Goal: Information Seeking & Learning: Learn about a topic

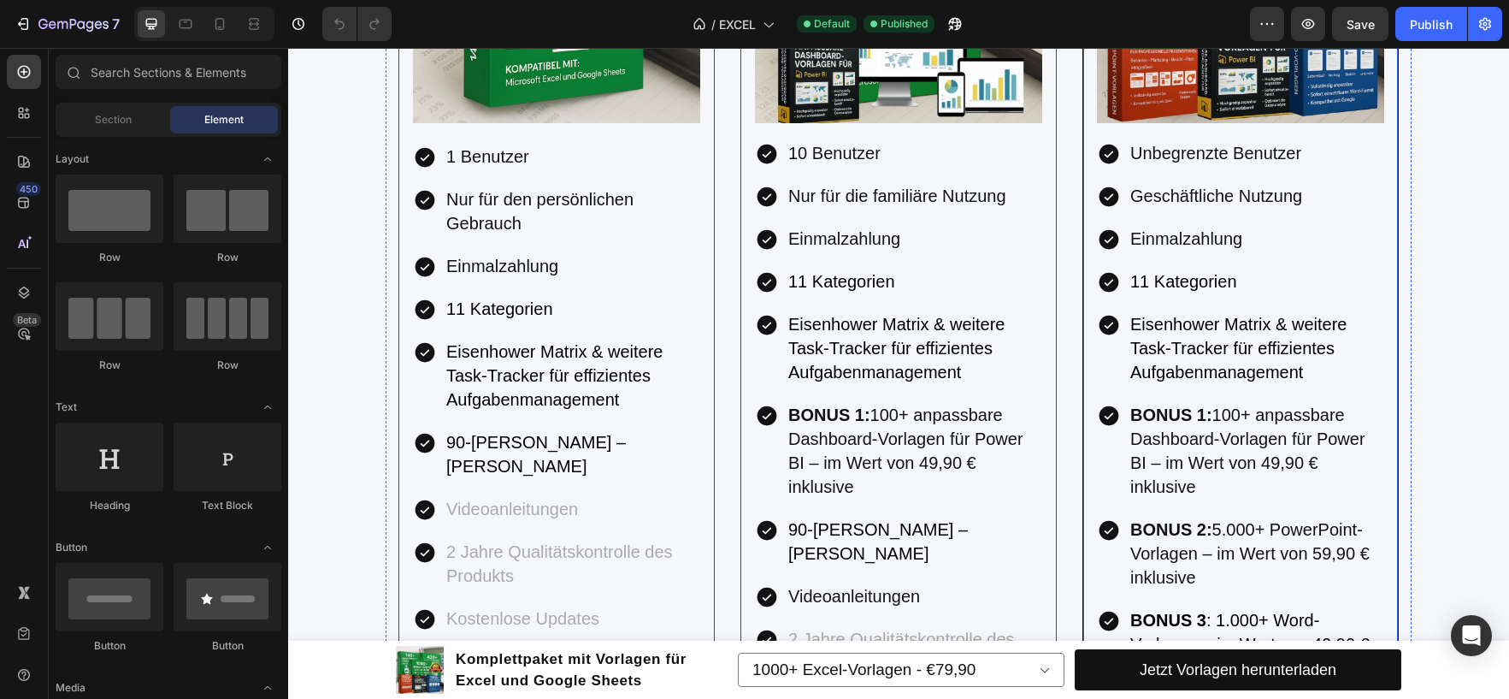
scroll to position [3592, 0]
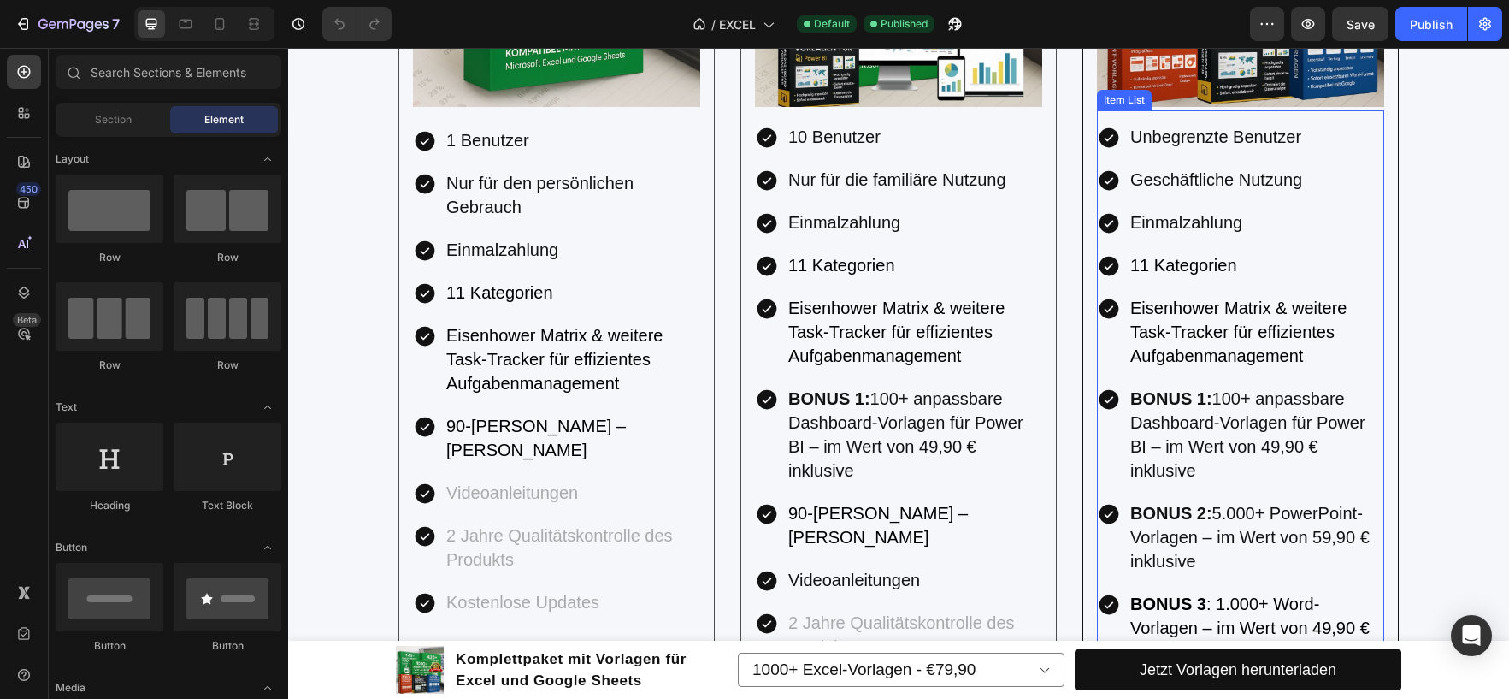
click at [1267, 335] on span "Eisenhower Matrix & weitere Task-Tracker für effizientes Aufgabenmanagement" at bounding box center [1239, 331] width 216 height 67
click at [1279, 344] on p "Eisenhower Matrix & weitere Task-Tracker für effizientes Aufgabenmanagement" at bounding box center [1256, 333] width 251 height 72
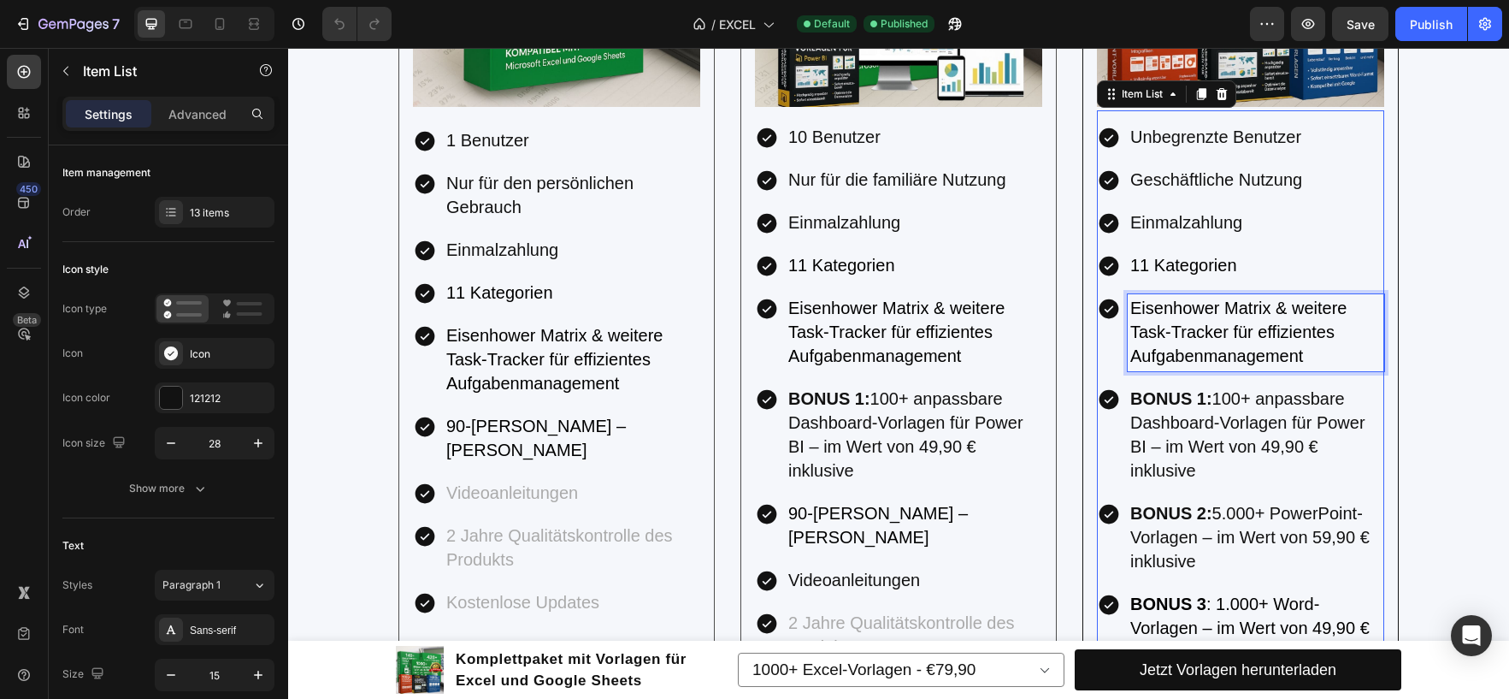
click at [1333, 363] on p "Eisenhower Matrix & weitere Task-Tracker für effizientes Aufgabenmanagement" at bounding box center [1256, 333] width 251 height 72
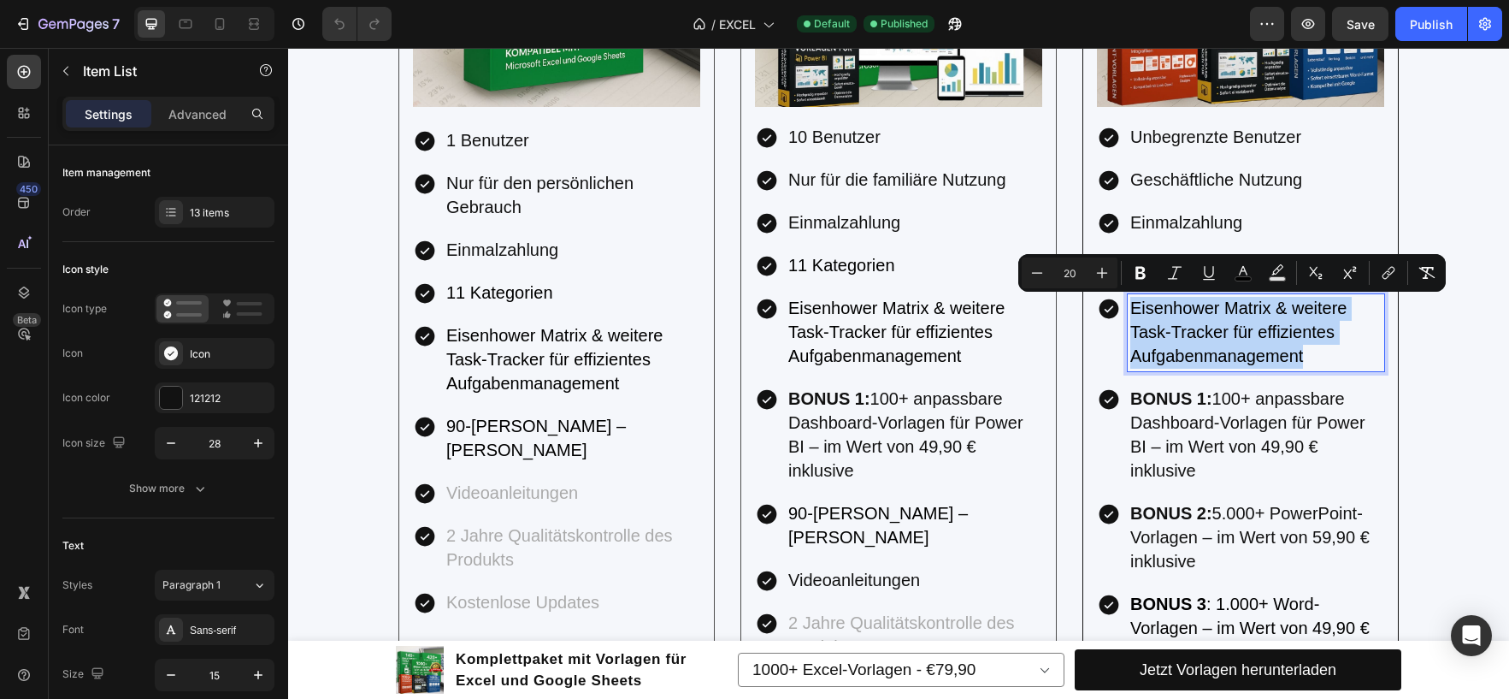
drag, startPoint x: 1315, startPoint y: 354, endPoint x: 1121, endPoint y: 313, distance: 198.4
click at [1128, 313] on div "Eisenhower Matrix & weitere Task-Tracker für effizientes Aufgabenmanagement" at bounding box center [1256, 332] width 257 height 77
copy span "Eisenhower Matrix & weitere Task-Tracker für effizientes Aufgabenmanagement"
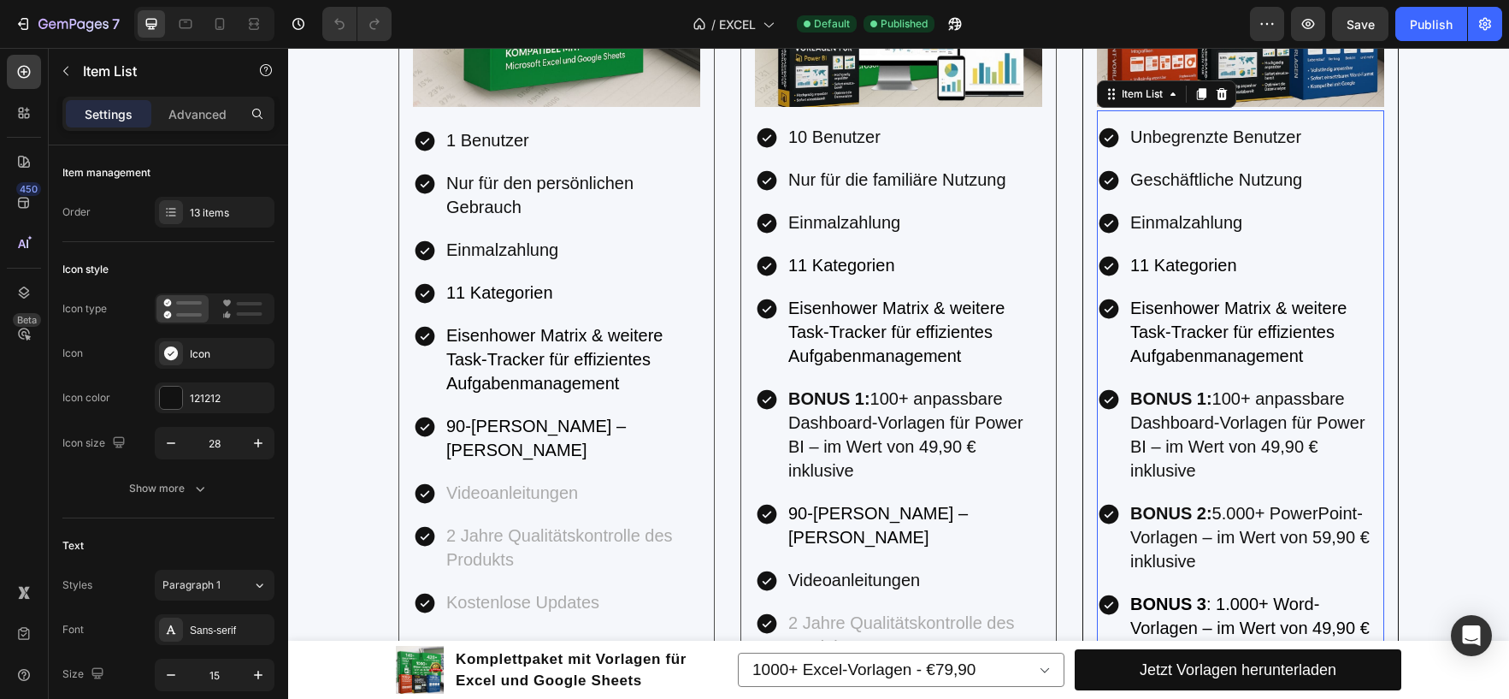
click at [1220, 428] on span "BONUS 1: 100+ anpassbare Dashboard-Vorlagen für Power BI – im Wert von 49,90 € …" at bounding box center [1248, 434] width 235 height 91
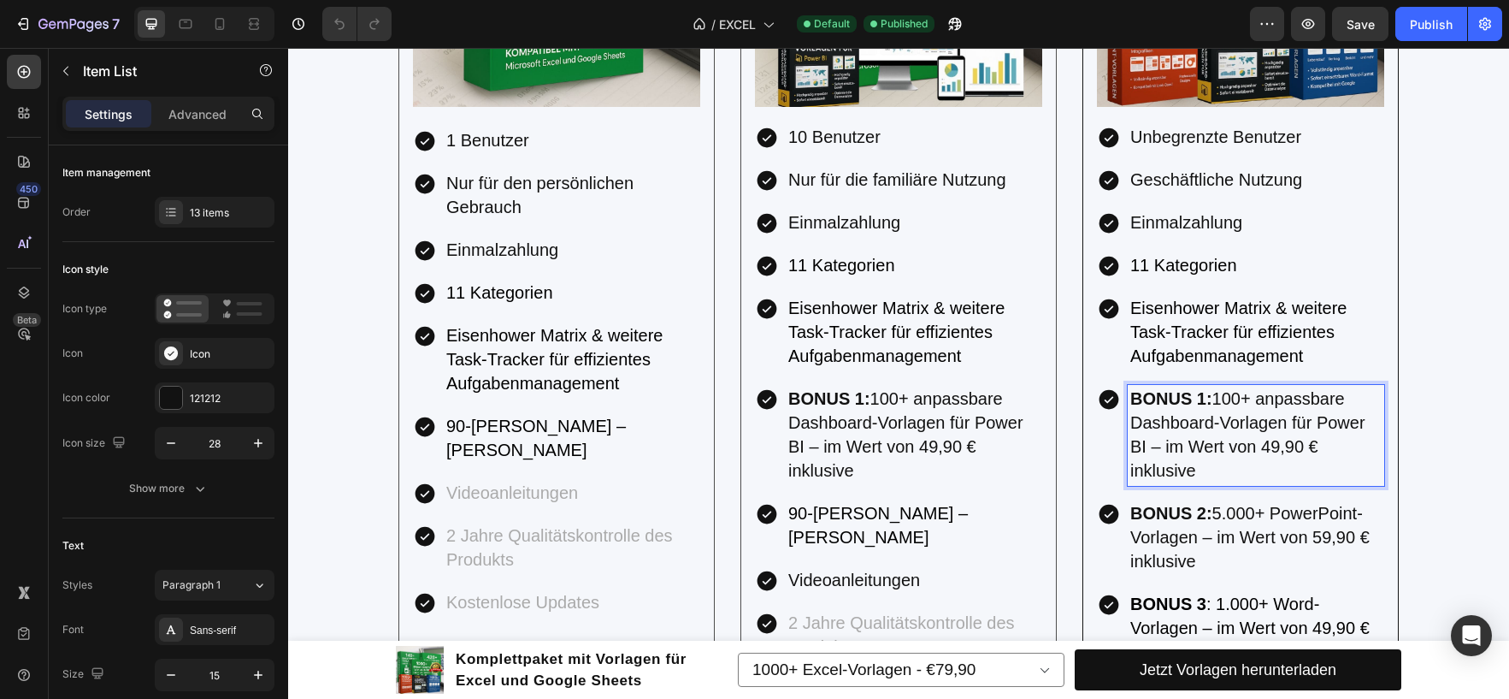
click at [1195, 468] on p "BONUS 1: 100+ anpassbare Dashboard-Vorlagen für Power BI – im Wert von 49,90 € …" at bounding box center [1256, 435] width 251 height 96
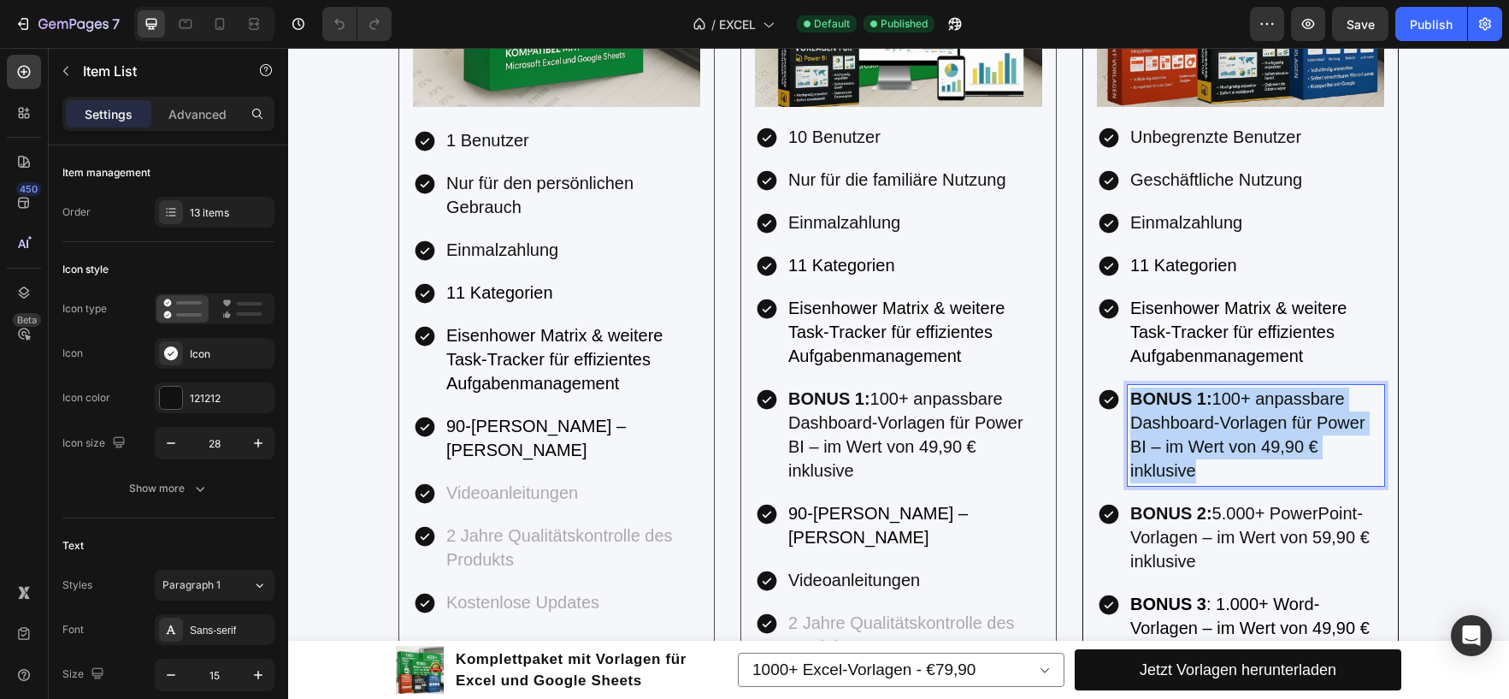
drag, startPoint x: 1199, startPoint y: 469, endPoint x: 1126, endPoint y: 405, distance: 96.4
click at [1131, 405] on p "BONUS 1: 100+ anpassbare Dashboard-Vorlagen für Power BI – im Wert von 49,90 € …" at bounding box center [1256, 435] width 251 height 96
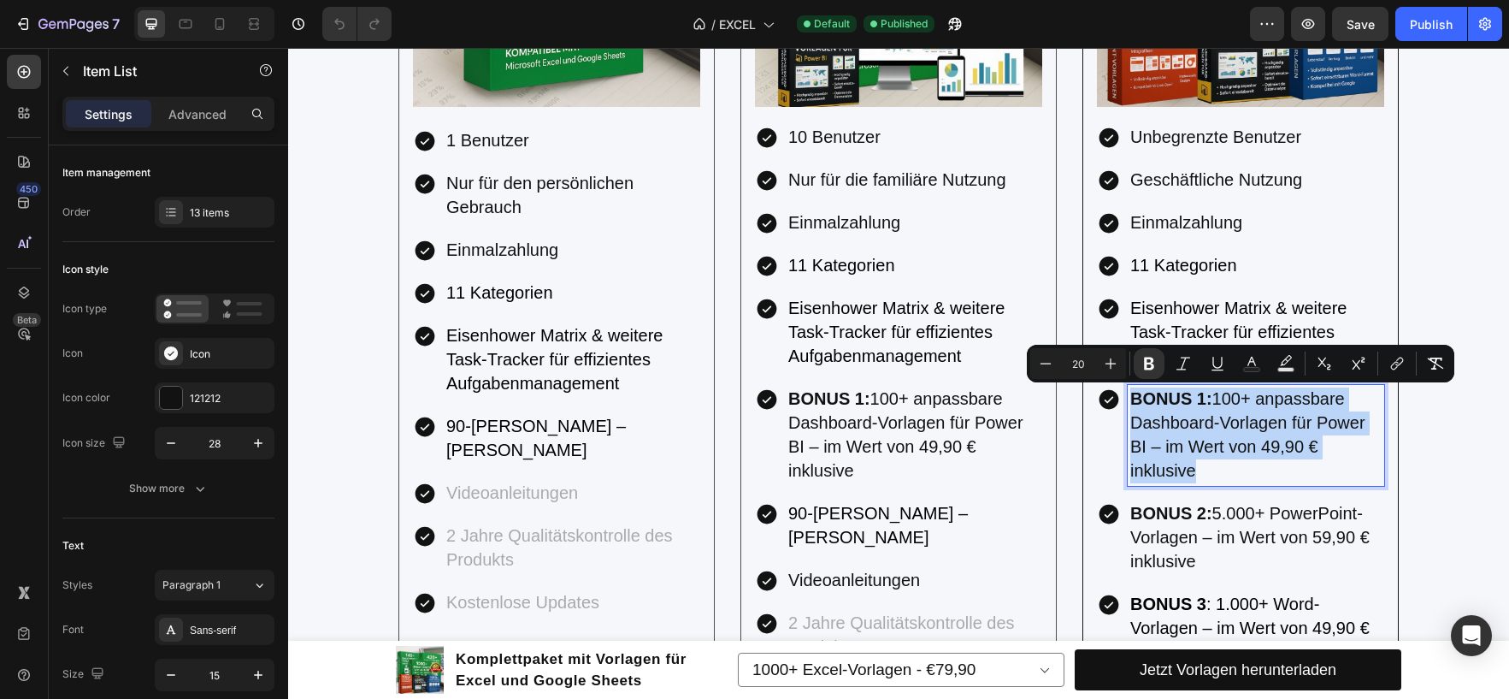
copy span "BONUS 1: 100+ anpassbare Dashboard-Vorlagen für Power BI – im Wert von 49,90 € …"
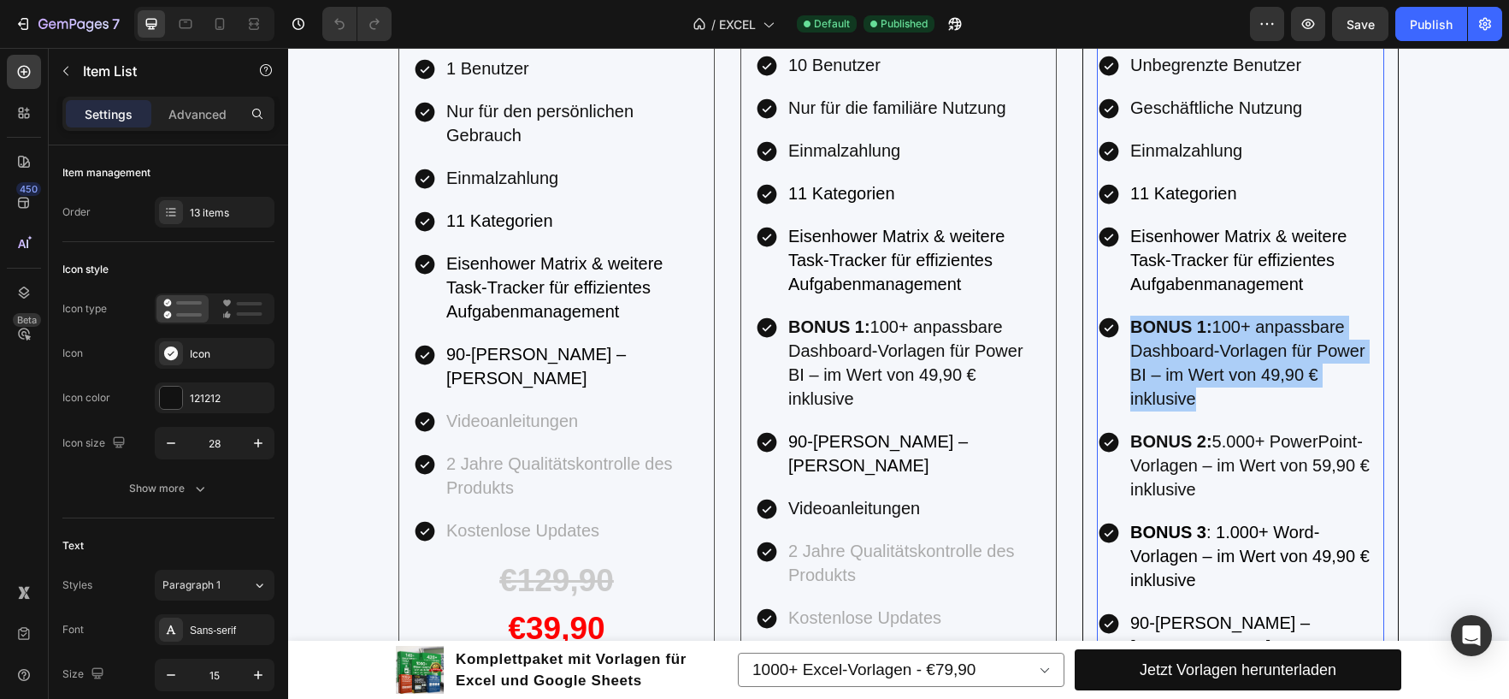
scroll to position [3763, 0]
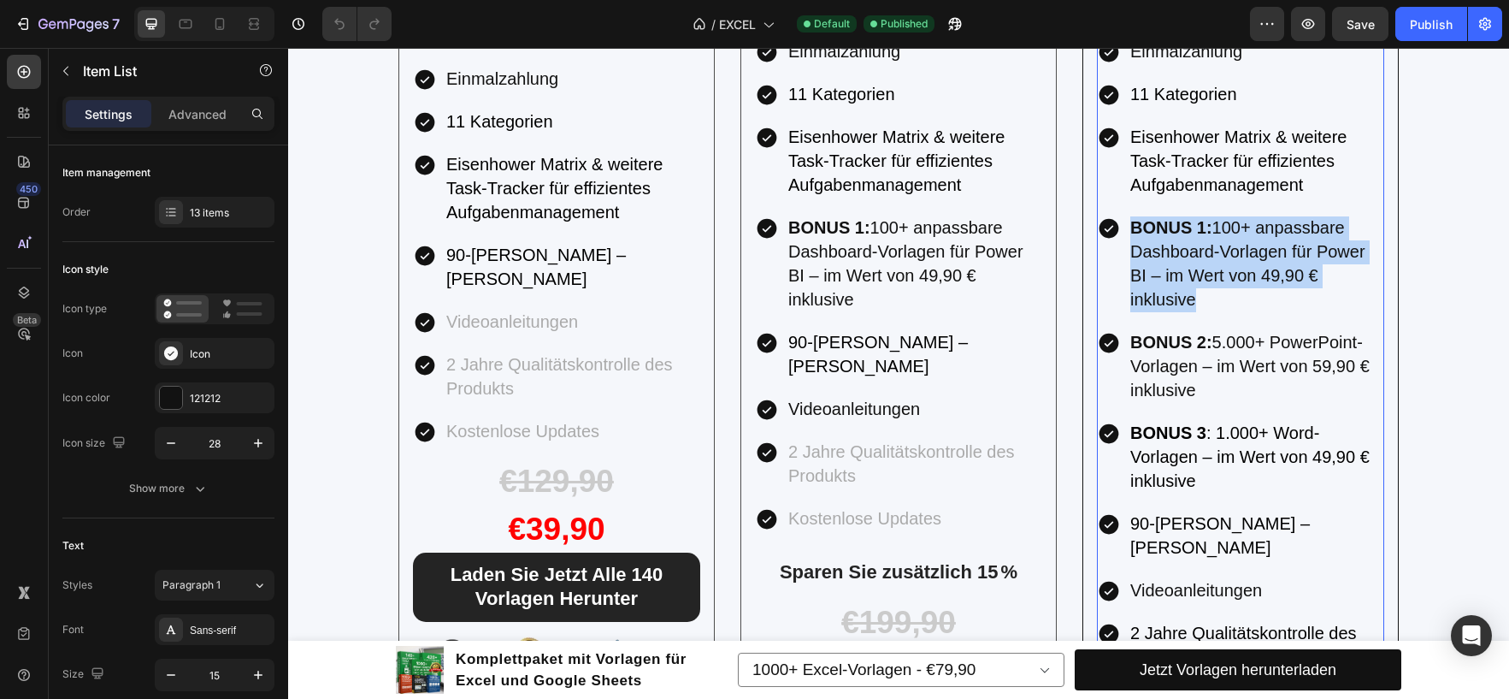
drag, startPoint x: 1190, startPoint y: 377, endPoint x: 1210, endPoint y: 383, distance: 21.4
click at [1190, 377] on p "BONUS 2: 5.000+ PowerPoint-Vorlagen – im Wert von 59,90 € inklusive" at bounding box center [1256, 367] width 251 height 72
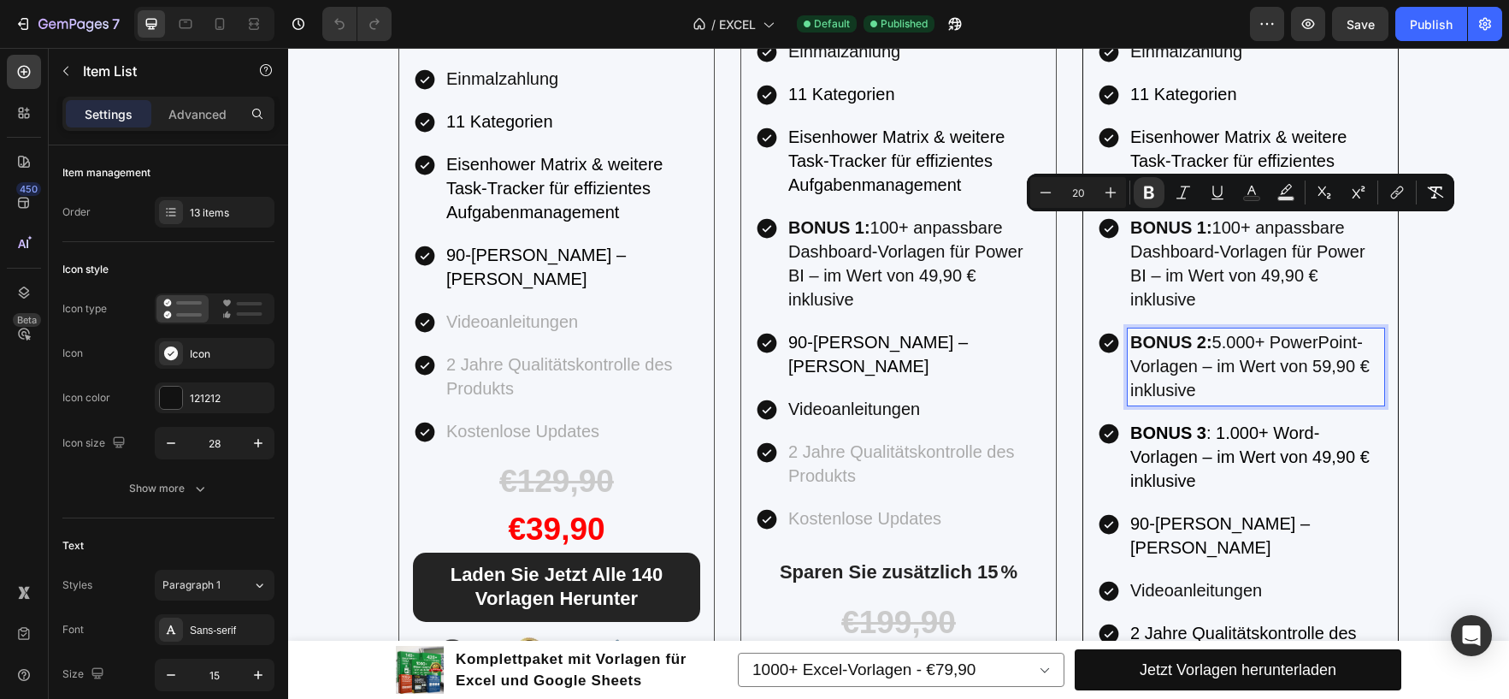
click at [1220, 387] on p "BONUS 2: 5.000+ PowerPoint-Vorlagen – im Wert von 59,90 € inklusive" at bounding box center [1256, 367] width 251 height 72
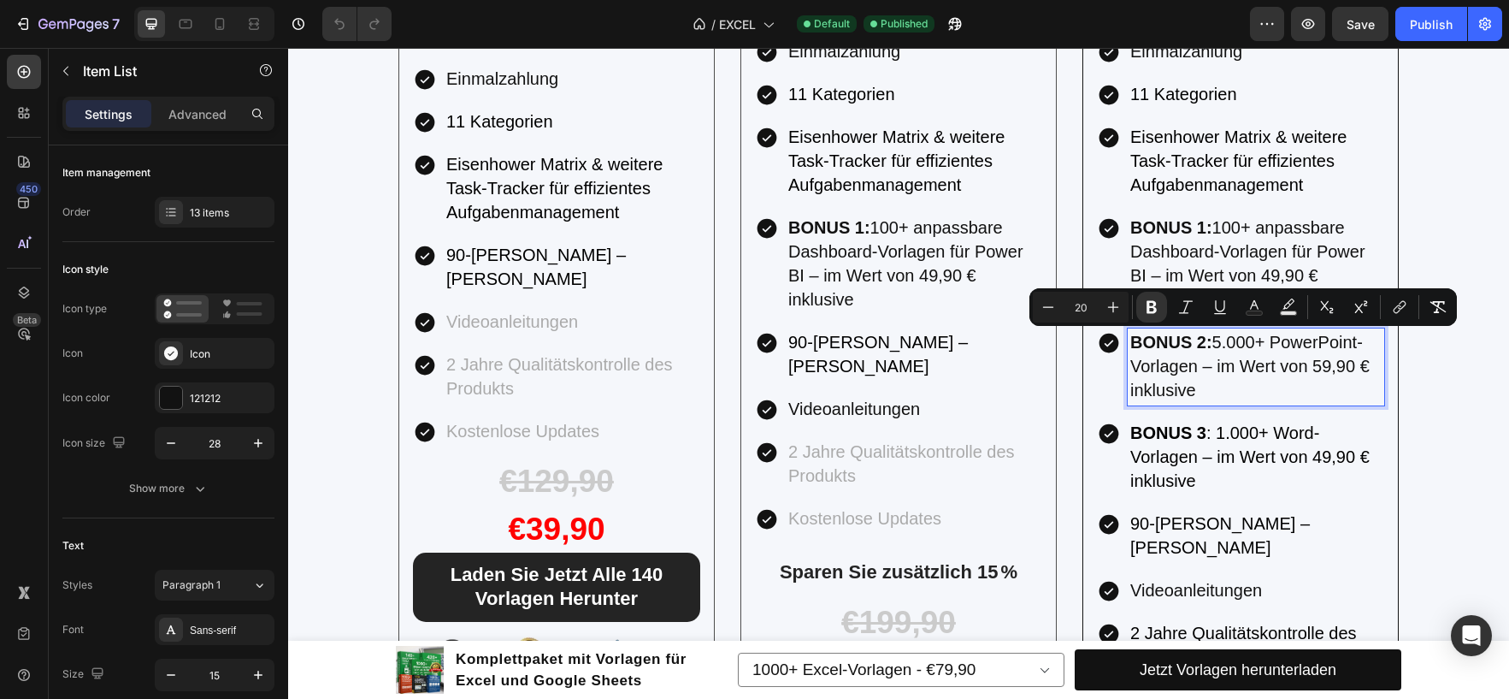
drag, startPoint x: 1195, startPoint y: 381, endPoint x: 1128, endPoint y: 343, distance: 76.6
click at [1131, 343] on p "BONUS 2: 5.000+ PowerPoint-Vorlagen – im Wert von 59,90 € inklusive" at bounding box center [1256, 367] width 251 height 72
copy span "BONUS 2: 5.000+ PowerPoint-Vorlagen – im Wert von 59,90 € inklusive"
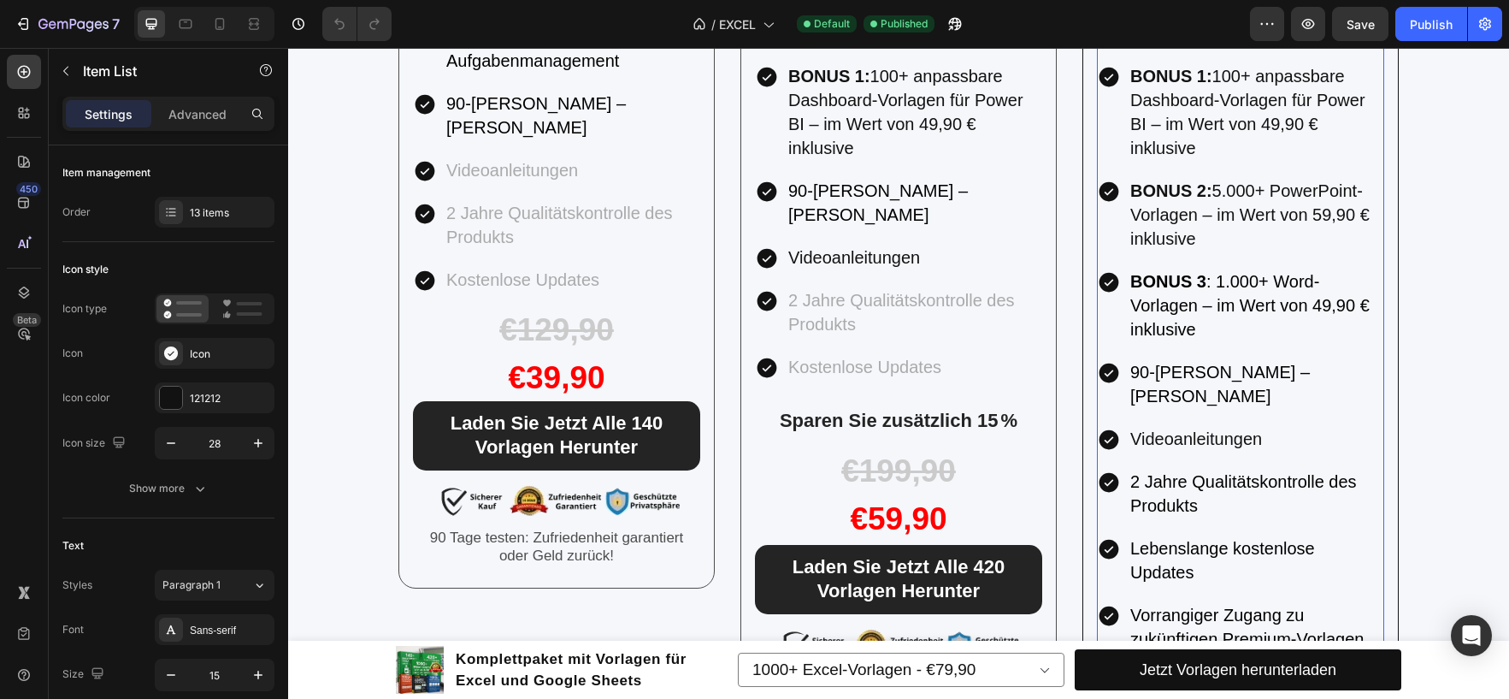
scroll to position [3934, 0]
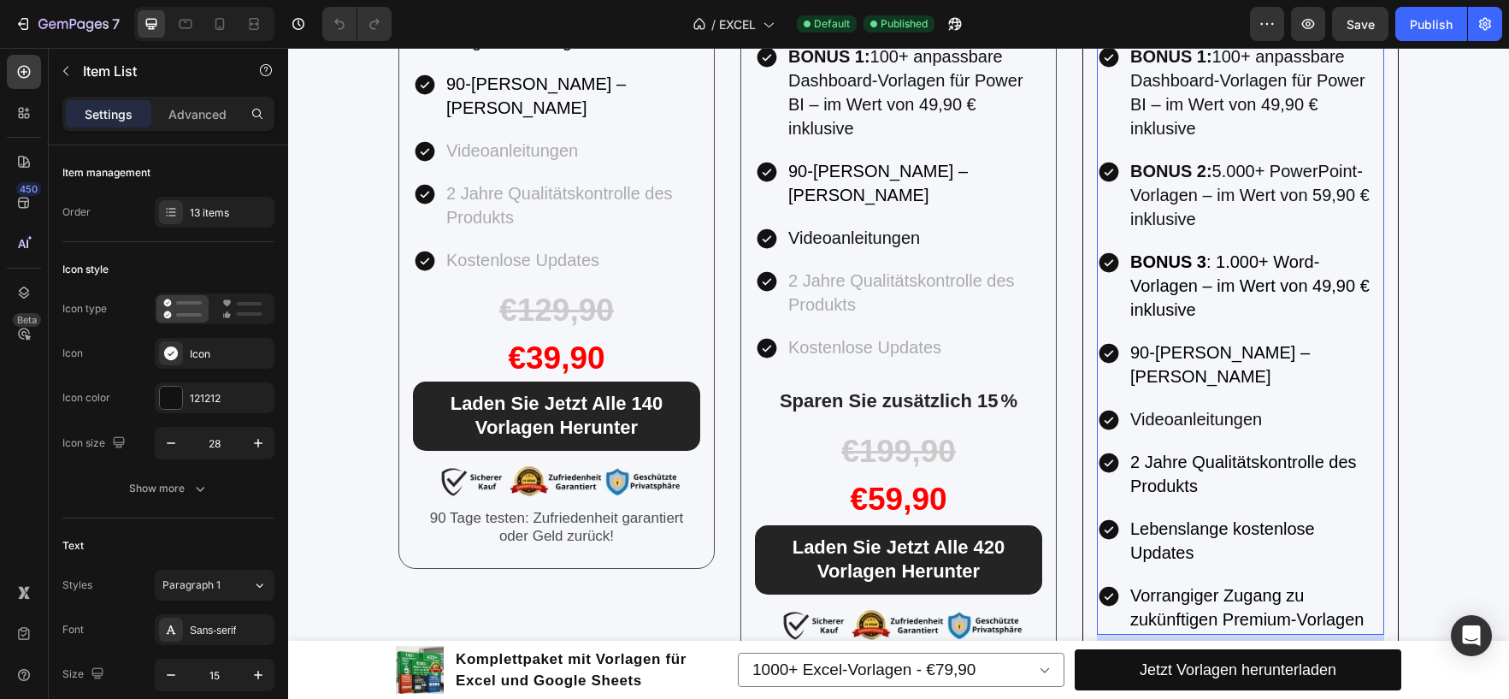
click at [1232, 299] on p "BONUS 3 : 1.000+ Word-Vorlagen – im Wert von 49,90 € inklusive" at bounding box center [1256, 287] width 251 height 72
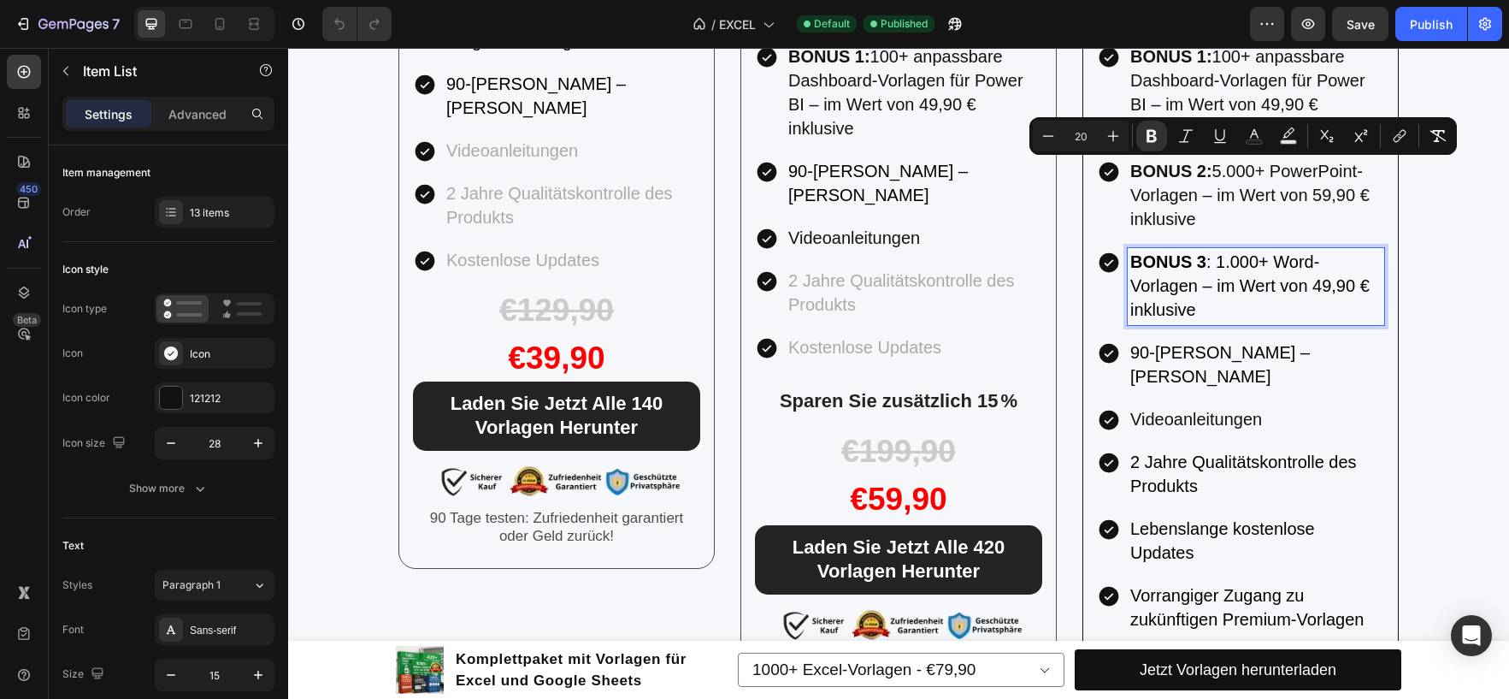
click at [1221, 312] on p "BONUS 3 : 1.000+ Word-Vorlagen – im Wert von 49,90 € inklusive" at bounding box center [1256, 287] width 251 height 72
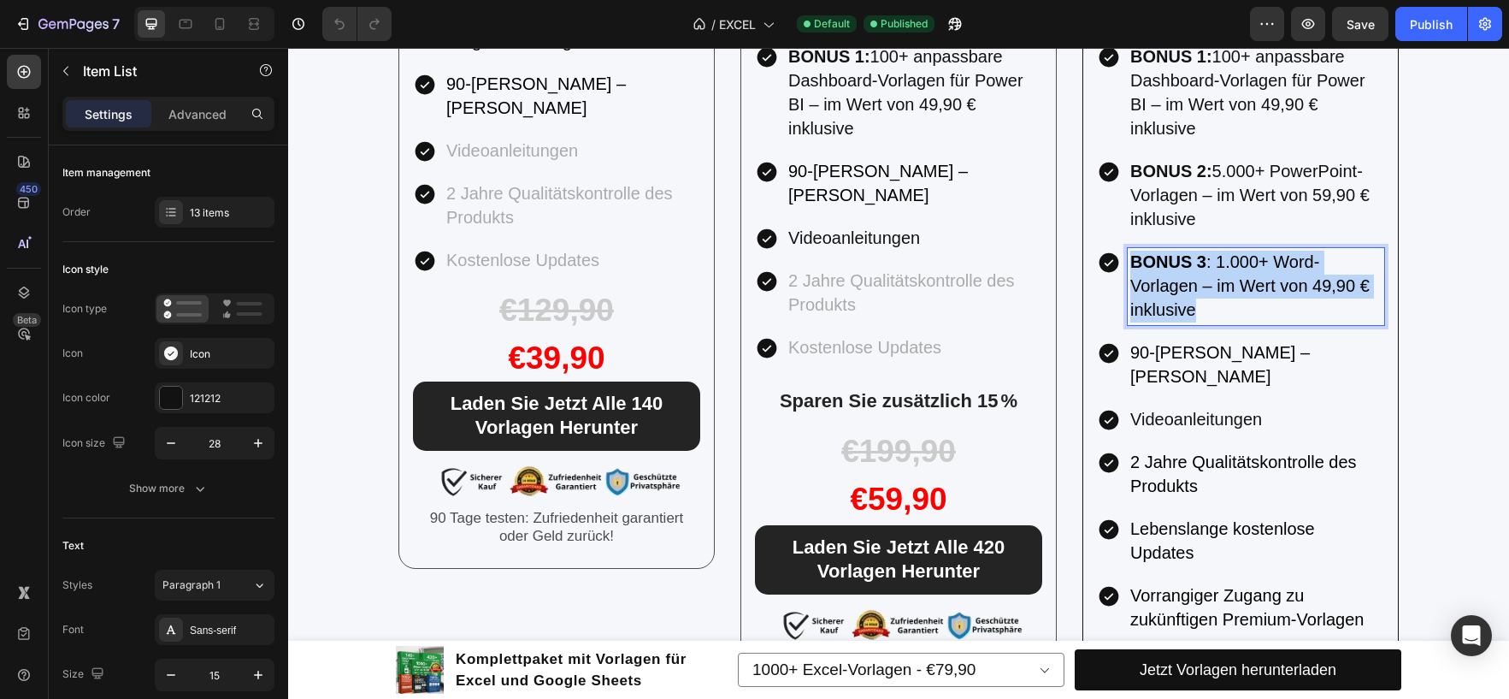
drag, startPoint x: 1196, startPoint y: 306, endPoint x: 1129, endPoint y: 271, distance: 75.4
click at [1131, 271] on p "BONUS 3 : 1.000+ Word-Vorlagen – im Wert von 49,90 € inklusive" at bounding box center [1256, 287] width 251 height 72
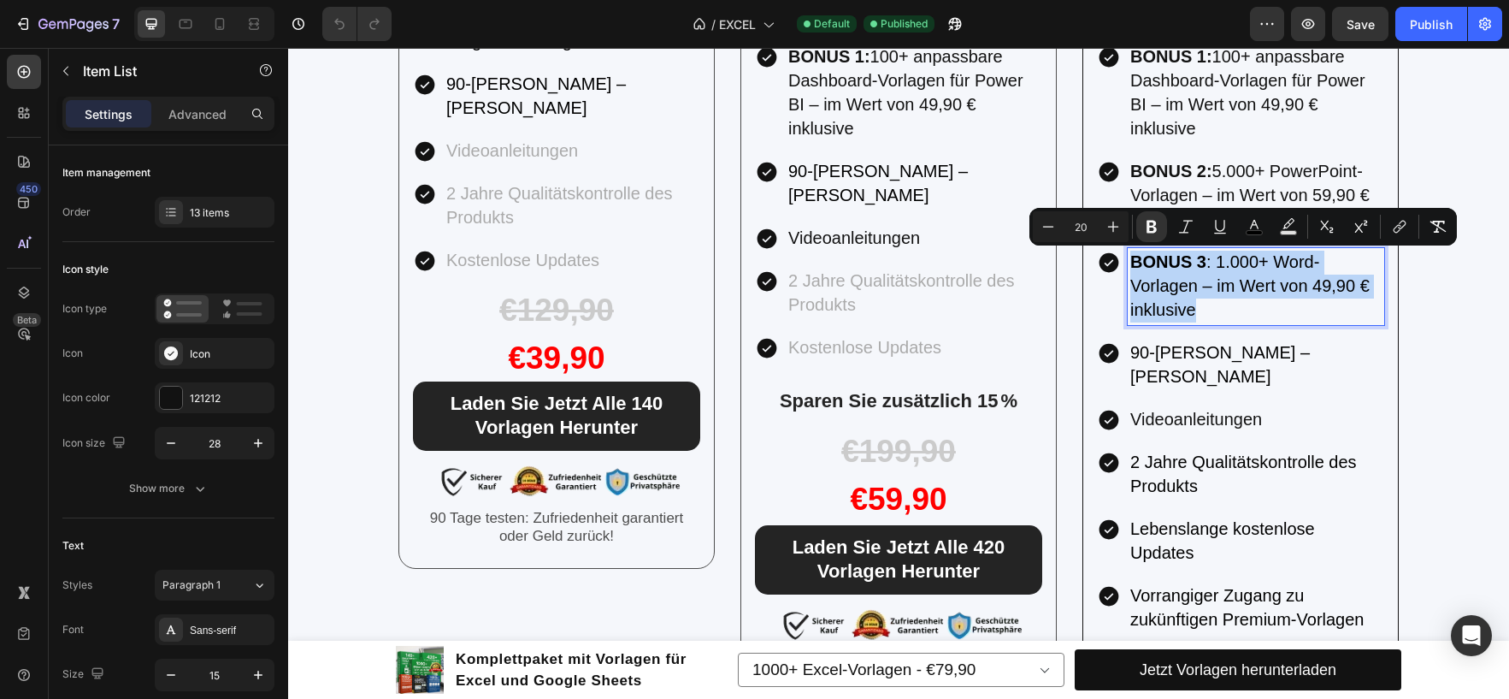
copy span "BONUS 3 : 1.000+ Word-Vorlagen – im Wert von 49,90 € inklusive"
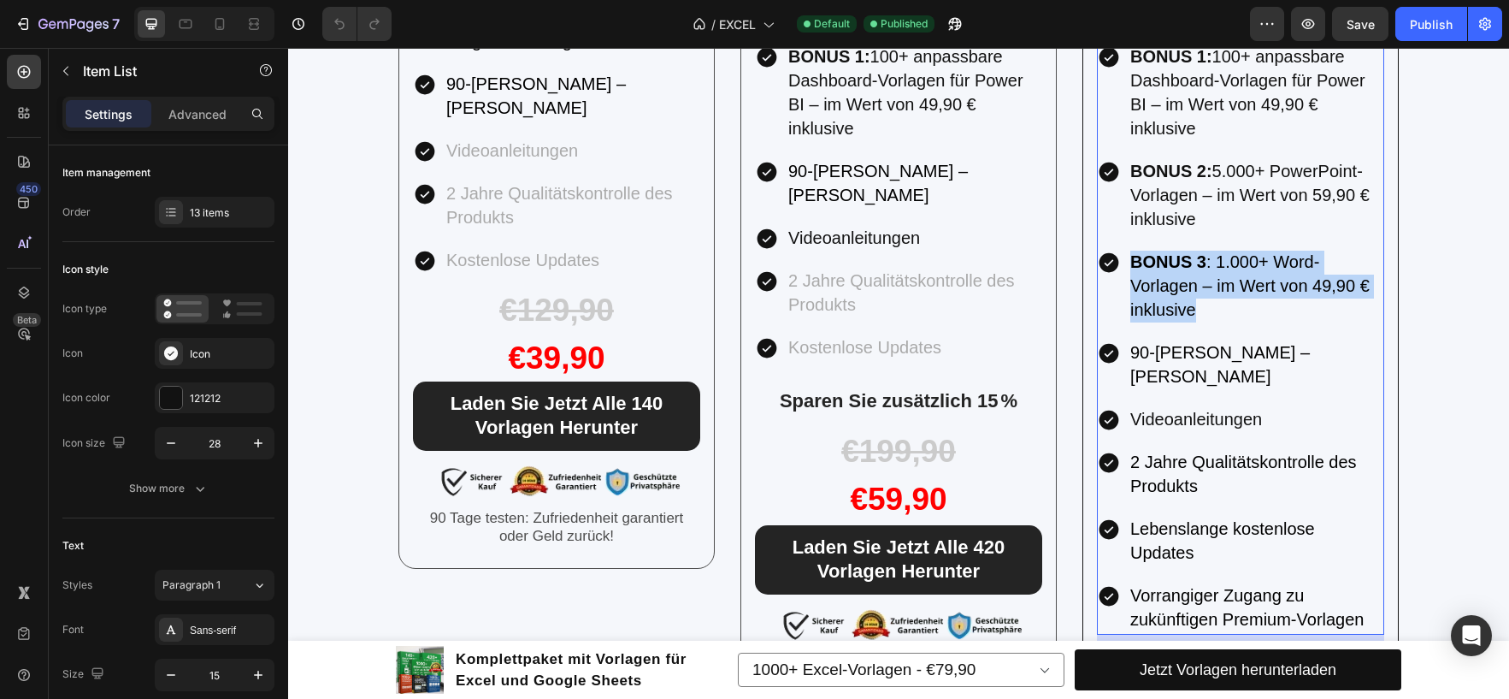
drag, startPoint x: 1245, startPoint y: 355, endPoint x: 1276, endPoint y: 351, distance: 31.1
click at [1245, 355] on span "90-[PERSON_NAME] – [PERSON_NAME]" at bounding box center [1221, 364] width 180 height 43
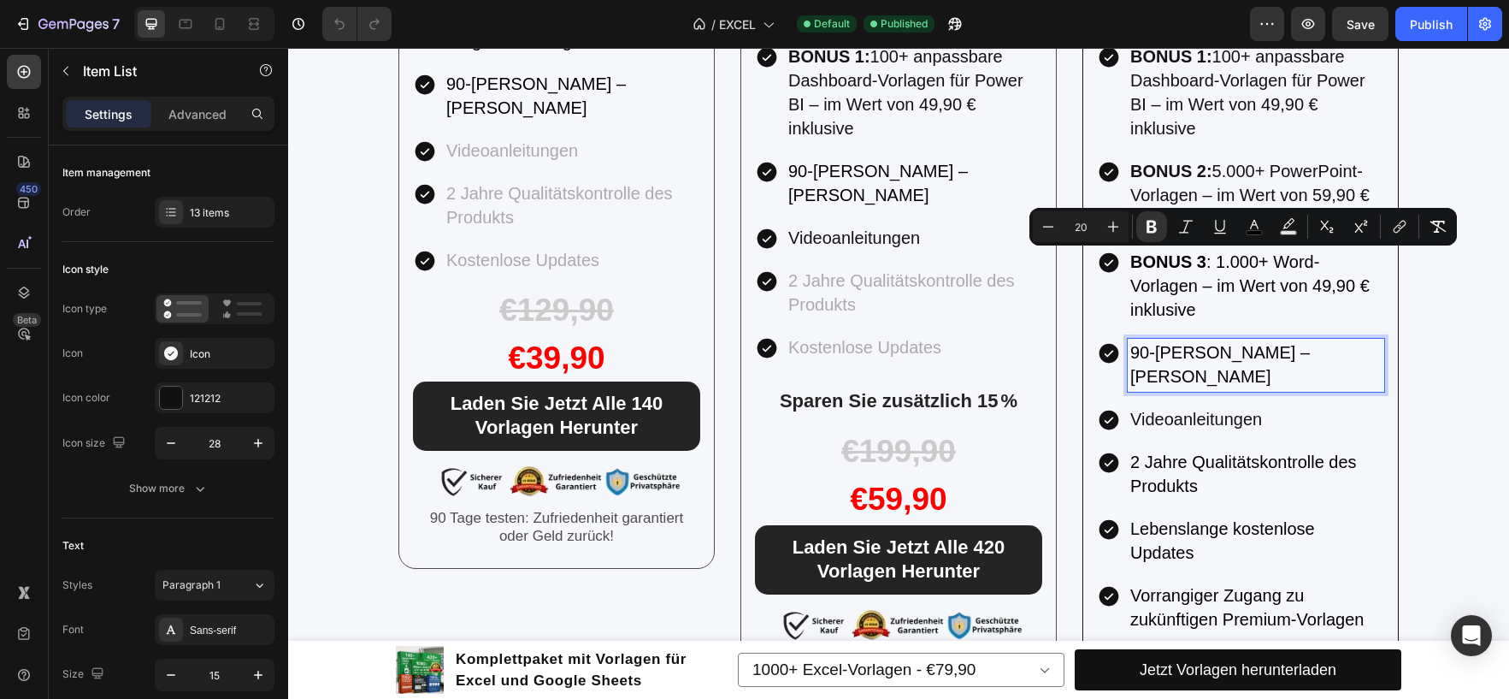
click at [1310, 346] on span "90-[PERSON_NAME] – [PERSON_NAME]" at bounding box center [1221, 364] width 180 height 43
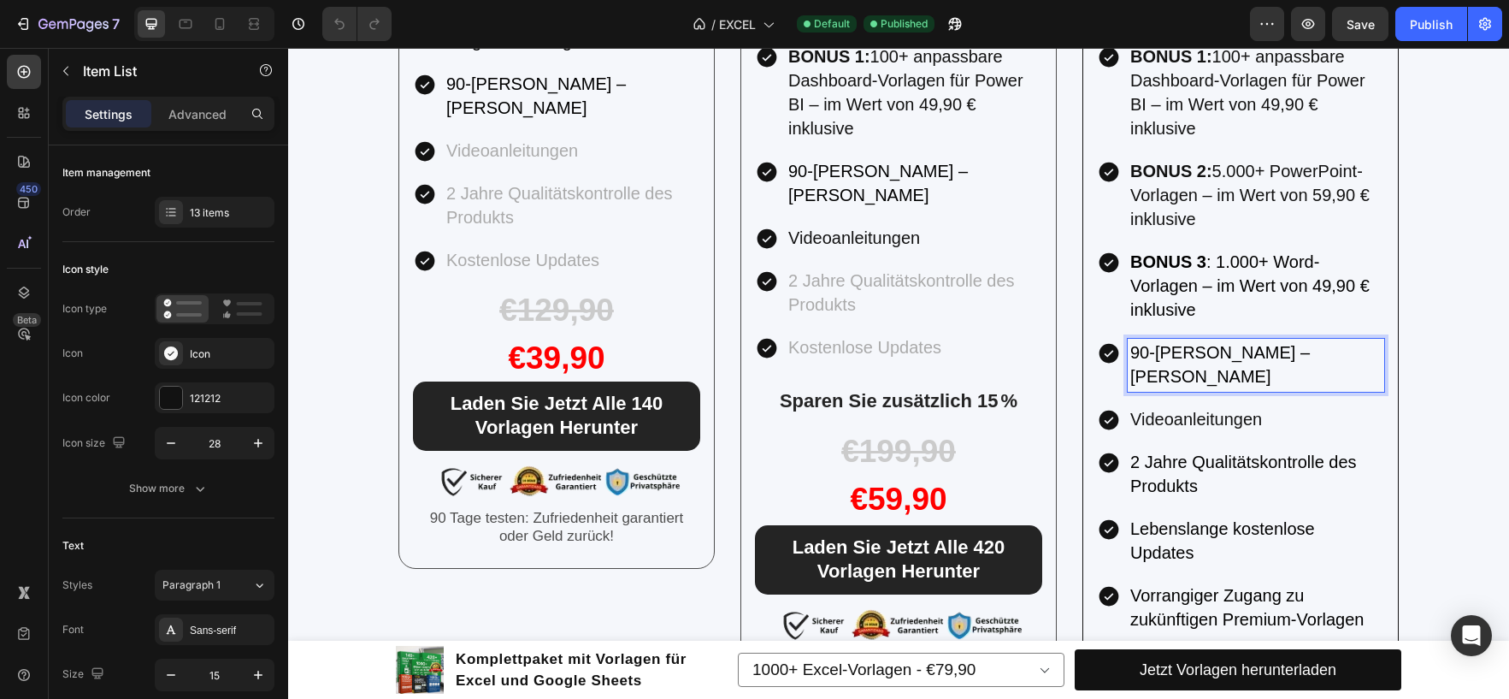
drag, startPoint x: 1357, startPoint y: 351, endPoint x: 1367, endPoint y: 351, distance: 9.4
click at [1310, 351] on span "90-[PERSON_NAME] – [PERSON_NAME]" at bounding box center [1221, 364] width 180 height 43
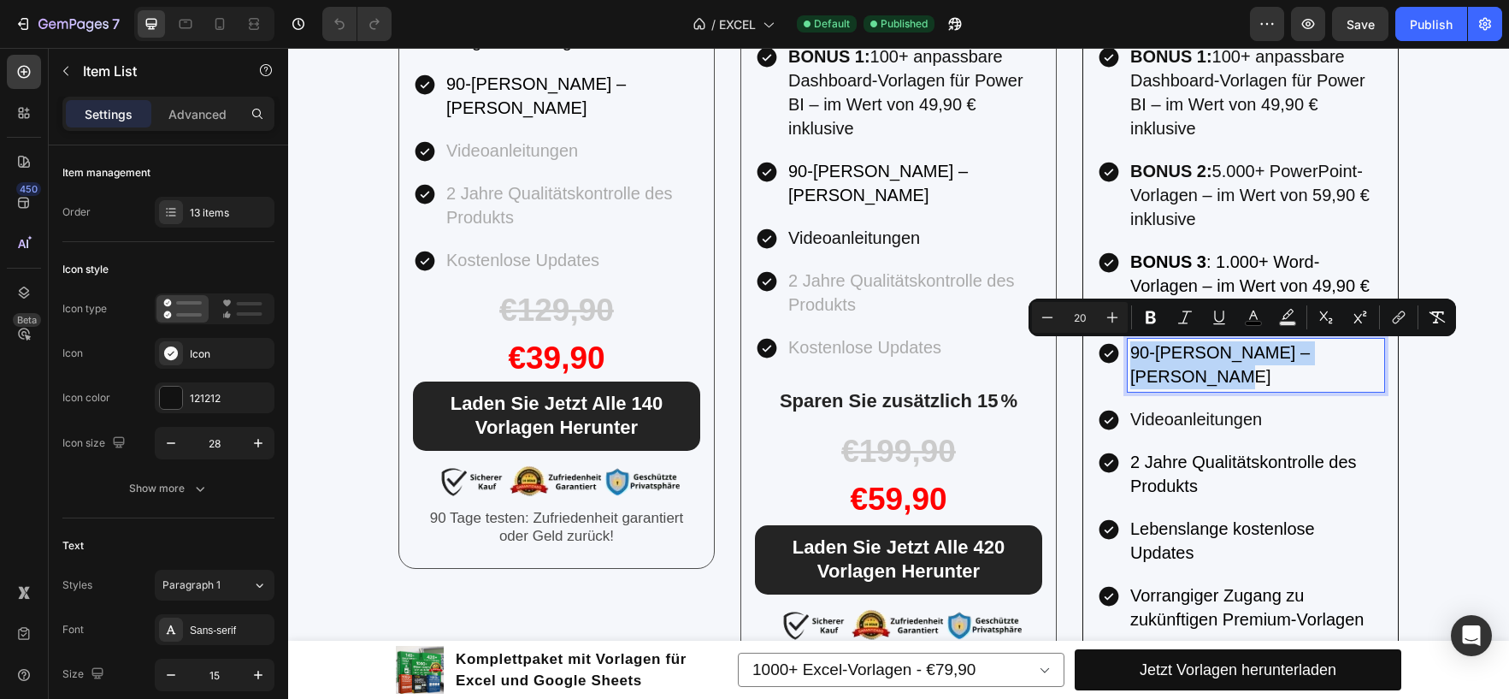
drag, startPoint x: 1367, startPoint y: 352, endPoint x: 1128, endPoint y: 358, distance: 238.7
click at [1131, 358] on p "90-[PERSON_NAME] – [PERSON_NAME]" at bounding box center [1256, 365] width 251 height 48
copy span "90-[PERSON_NAME] – [PERSON_NAME]"
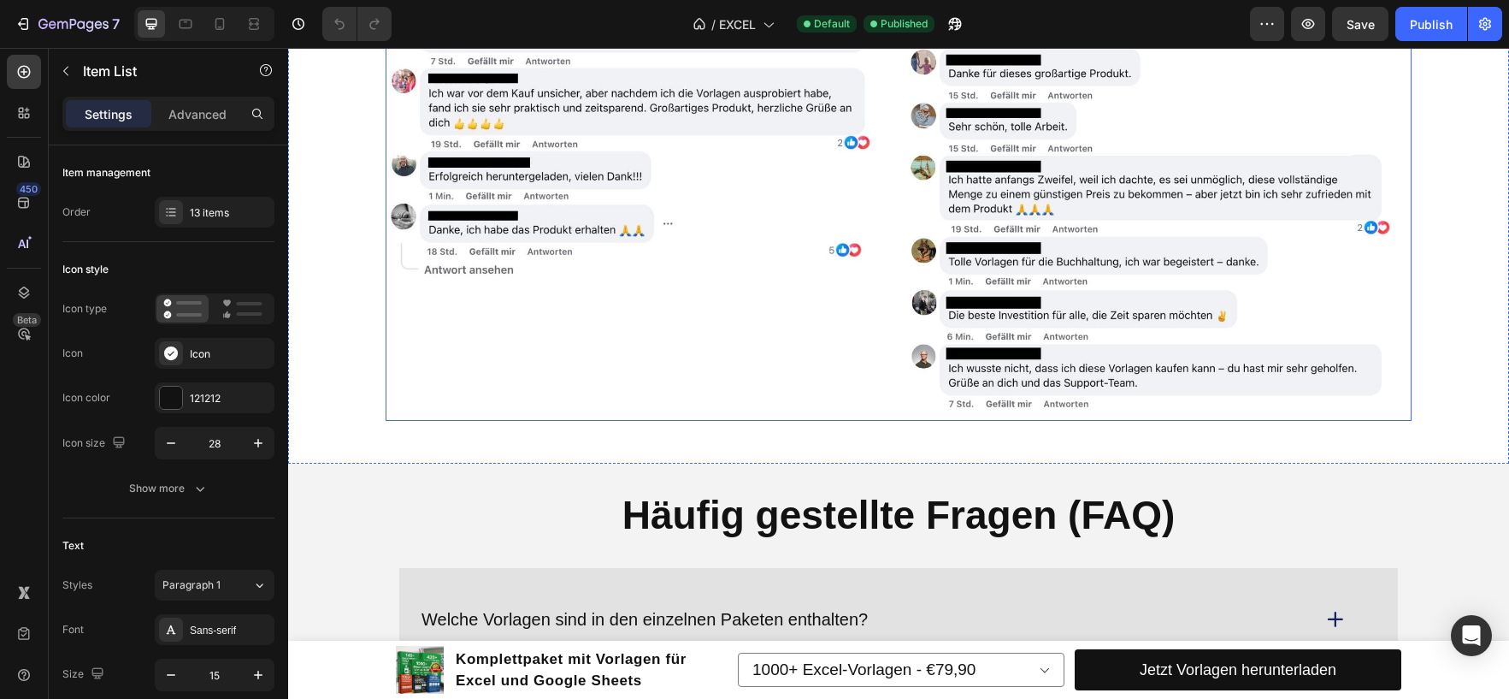
scroll to position [7098, 0]
